Goal: Find specific fact: Find specific fact

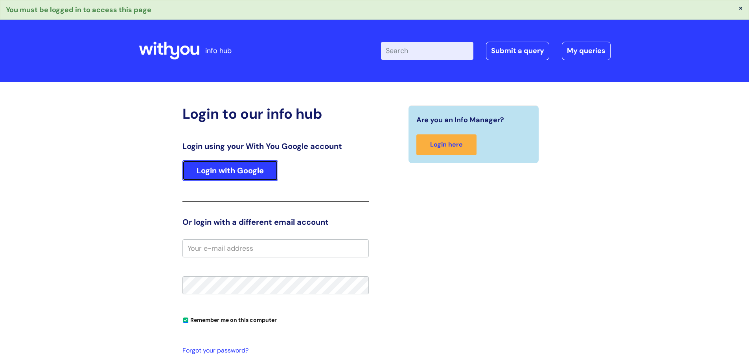
click at [226, 170] on link "Login with Google" at bounding box center [229, 170] width 95 height 20
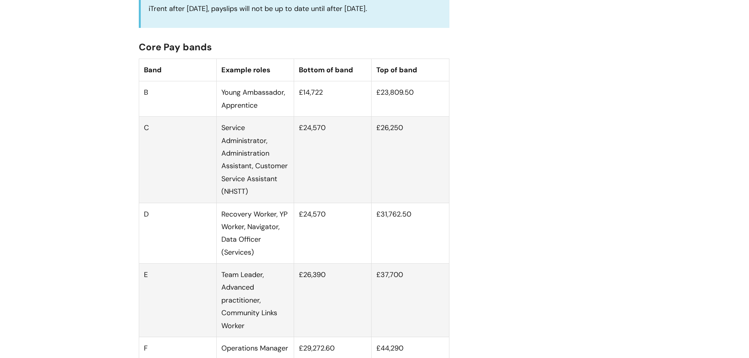
scroll to position [472, 0]
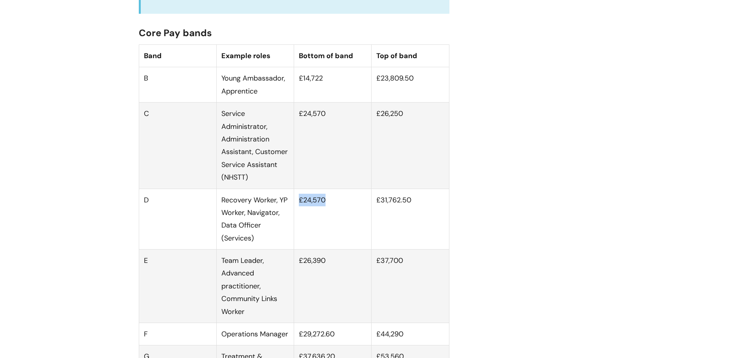
drag, startPoint x: 331, startPoint y: 211, endPoint x: 296, endPoint y: 211, distance: 34.6
click at [296, 211] on td "£24,570" at bounding box center [332, 219] width 77 height 61
copy td "£24,570"
